Goal: Task Accomplishment & Management: Manage account settings

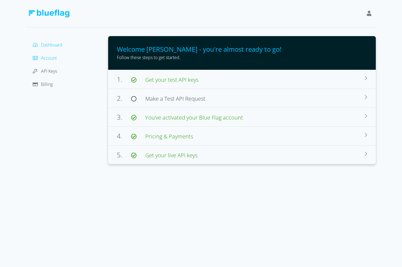
click at [51, 58] on span "Account" at bounding box center [49, 58] width 16 height 6
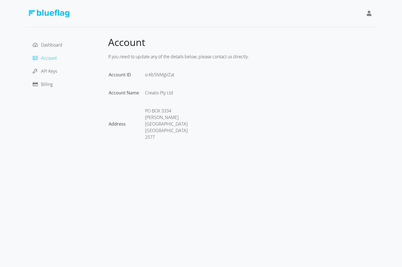
click at [54, 67] on div "API Keys" at bounding box center [67, 71] width 73 height 9
click at [54, 71] on span "API Keys" at bounding box center [49, 71] width 16 height 6
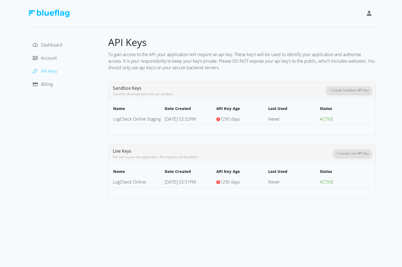
click at [343, 92] on button "+ Create Sandbox API Key" at bounding box center [349, 90] width 44 height 7
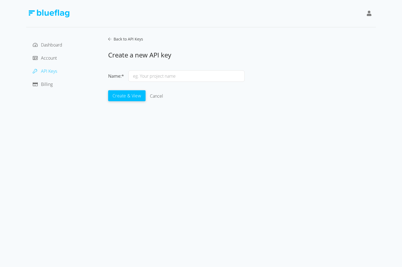
click at [159, 79] on input "text" at bounding box center [186, 75] width 116 height 11
click at [145, 76] on input "Testing" at bounding box center [186, 75] width 116 height 11
click at [123, 95] on button "Create & View" at bounding box center [126, 95] width 37 height 11
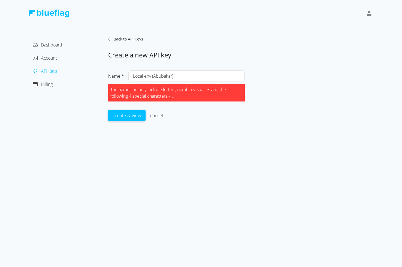
click at [179, 76] on input "Local env (Abubakar)" at bounding box center [186, 75] width 116 height 11
type input "Local env"
click at [131, 112] on button "Create & View" at bounding box center [126, 115] width 37 height 11
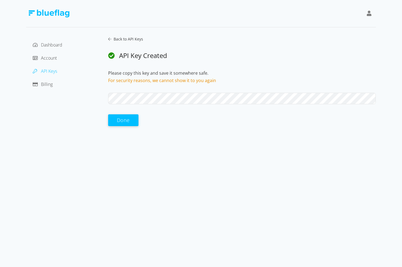
click at [123, 123] on button "Done" at bounding box center [123, 120] width 30 height 12
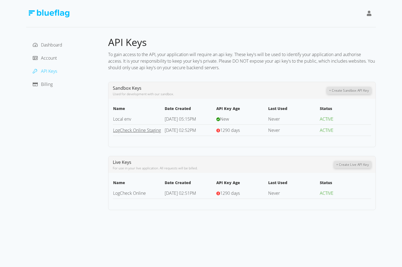
click at [151, 129] on link "LogCheck Online Staging" at bounding box center [137, 130] width 48 height 6
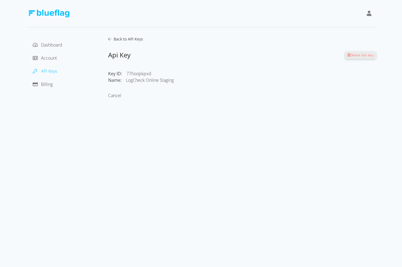
click at [121, 40] on span "Back to API Keys" at bounding box center [127, 38] width 32 height 5
